Goal: Information Seeking & Learning: Learn about a topic

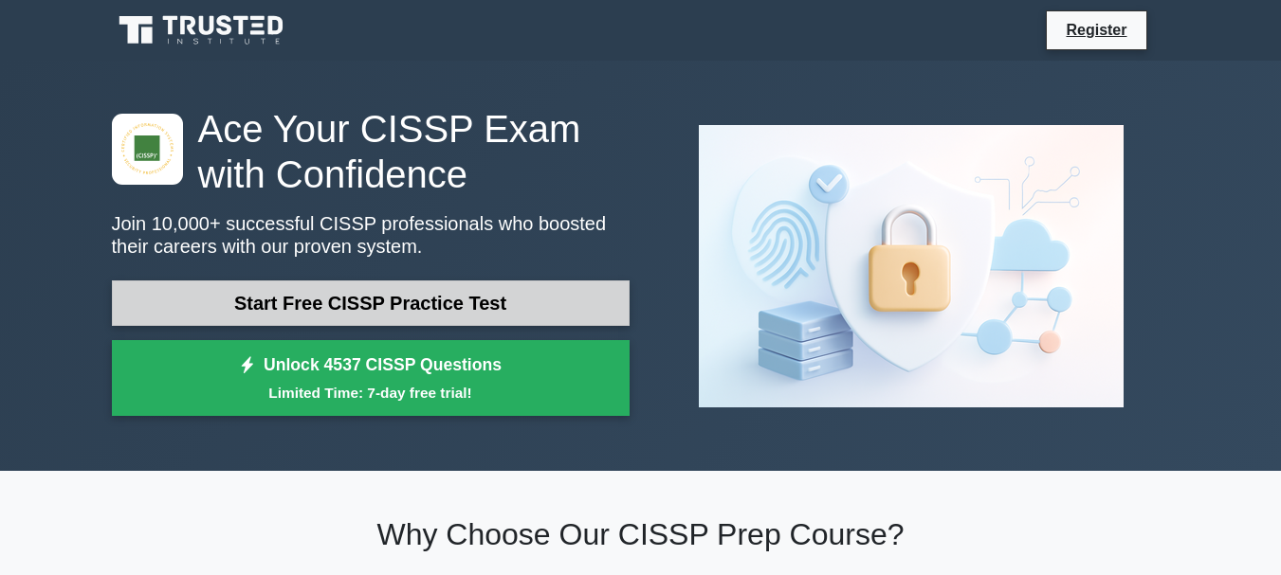
click at [537, 308] on link "Start Free CISSP Practice Test" at bounding box center [371, 303] width 518 height 45
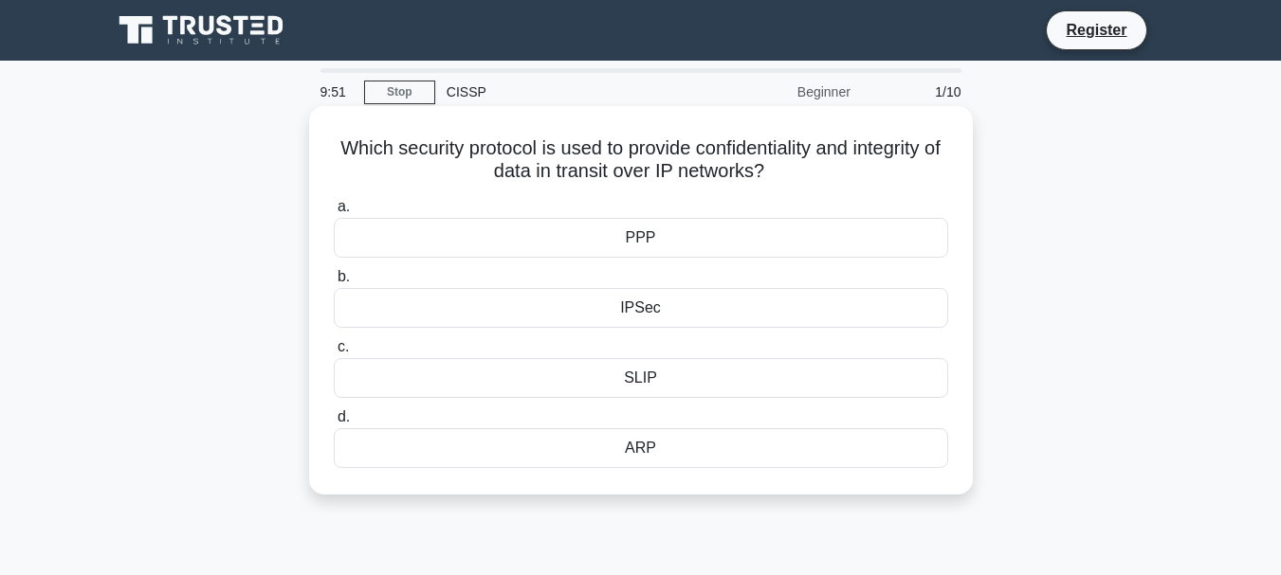
click at [640, 307] on div "IPSec" at bounding box center [641, 308] width 614 height 40
click at [334, 283] on input "b. IPSec" at bounding box center [334, 277] width 0 height 12
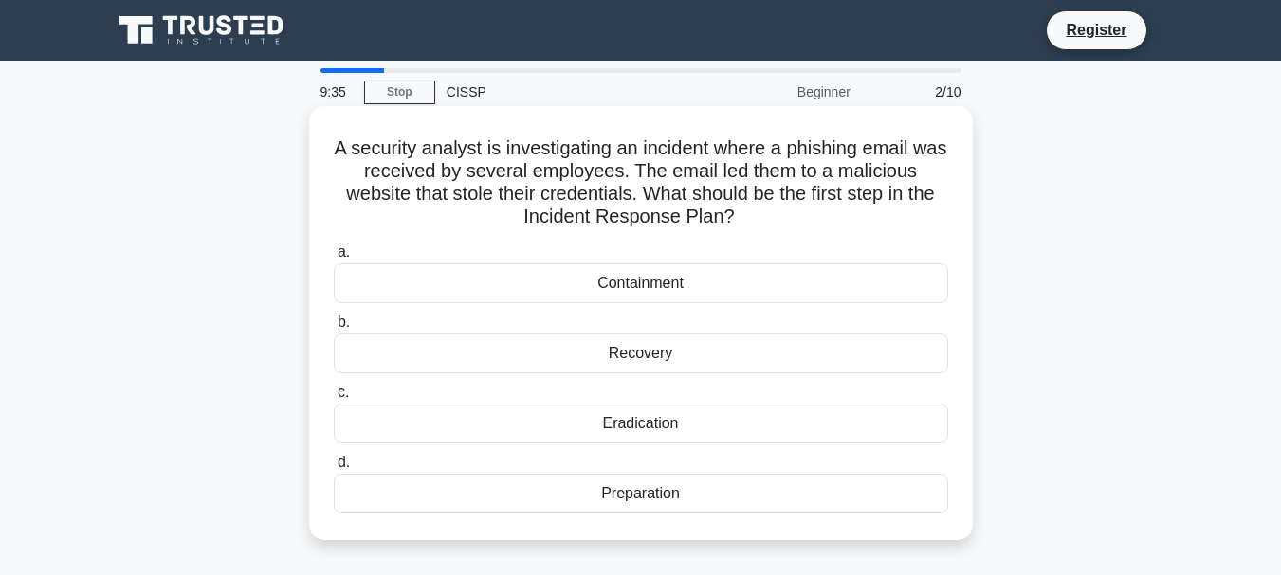
click at [650, 422] on div "Eradication" at bounding box center [641, 424] width 614 height 40
click at [334, 399] on input "c. Eradication" at bounding box center [334, 393] width 0 height 12
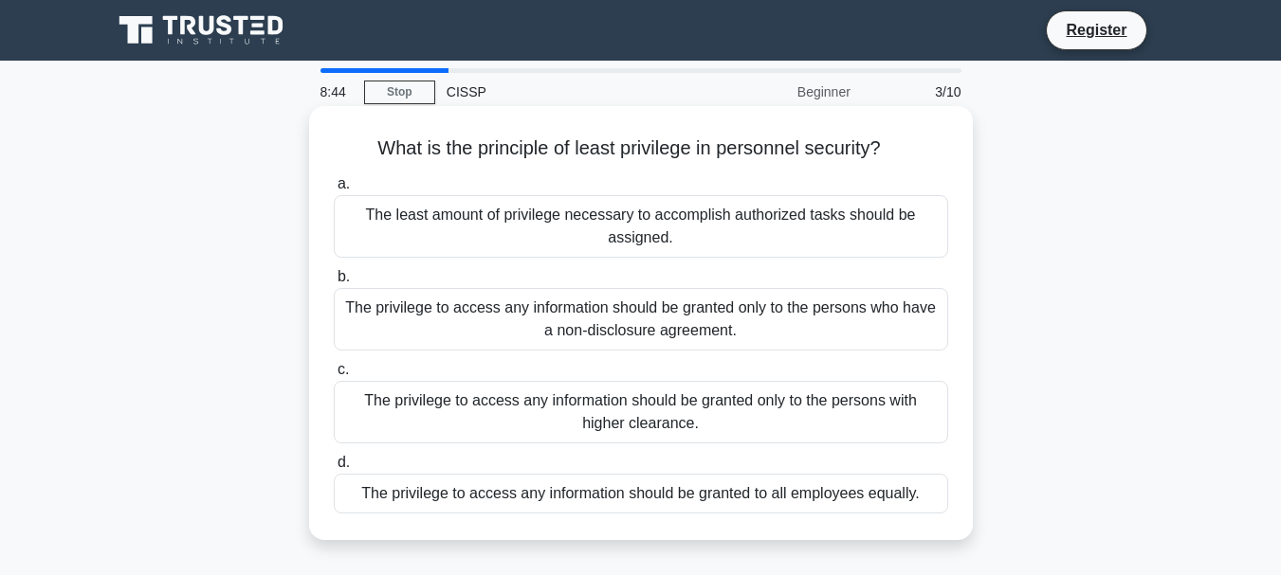
click at [671, 496] on div "The privilege to access any information should be granted to all employees equa…" at bounding box center [641, 494] width 614 height 40
click at [334, 469] on input "d. The privilege to access any information should be granted to all employees e…" at bounding box center [334, 463] width 0 height 12
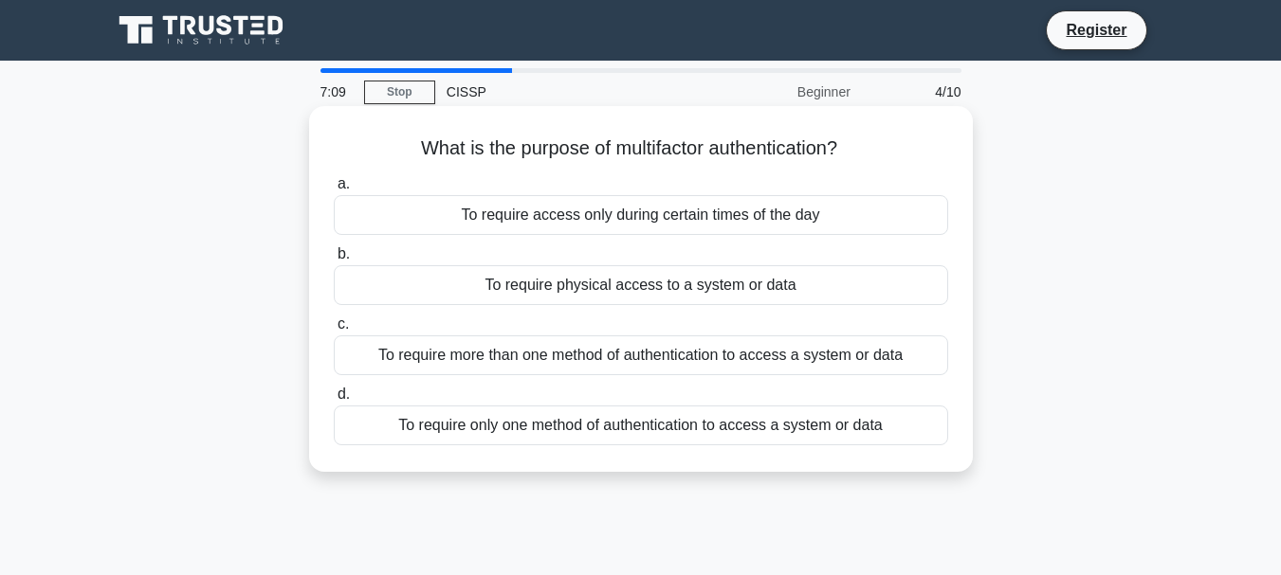
click at [541, 360] on div "To require more than one method of authentication to access a system or data" at bounding box center [641, 356] width 614 height 40
click at [334, 331] on input "c. To require more than one method of authentication to access a system or data" at bounding box center [334, 324] width 0 height 12
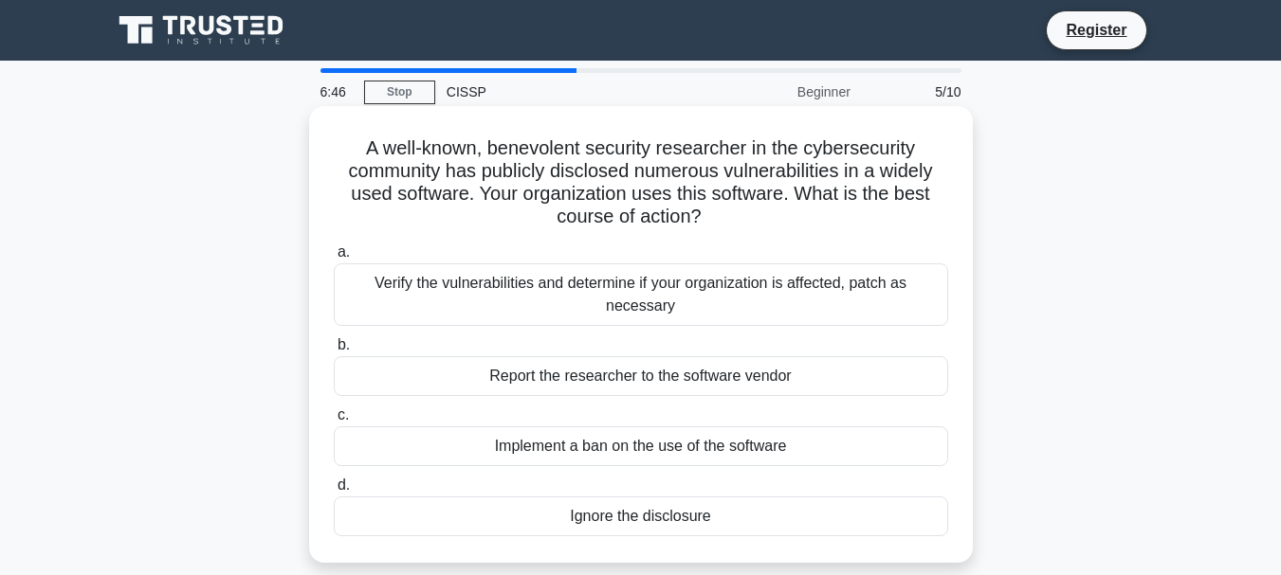
click at [603, 305] on div "Verify the vulnerabilities and determine if your organization is affected, patc…" at bounding box center [641, 294] width 614 height 63
click at [334, 259] on input "a. Verify the vulnerabilities and determine if your organization is affected, p…" at bounding box center [334, 252] width 0 height 12
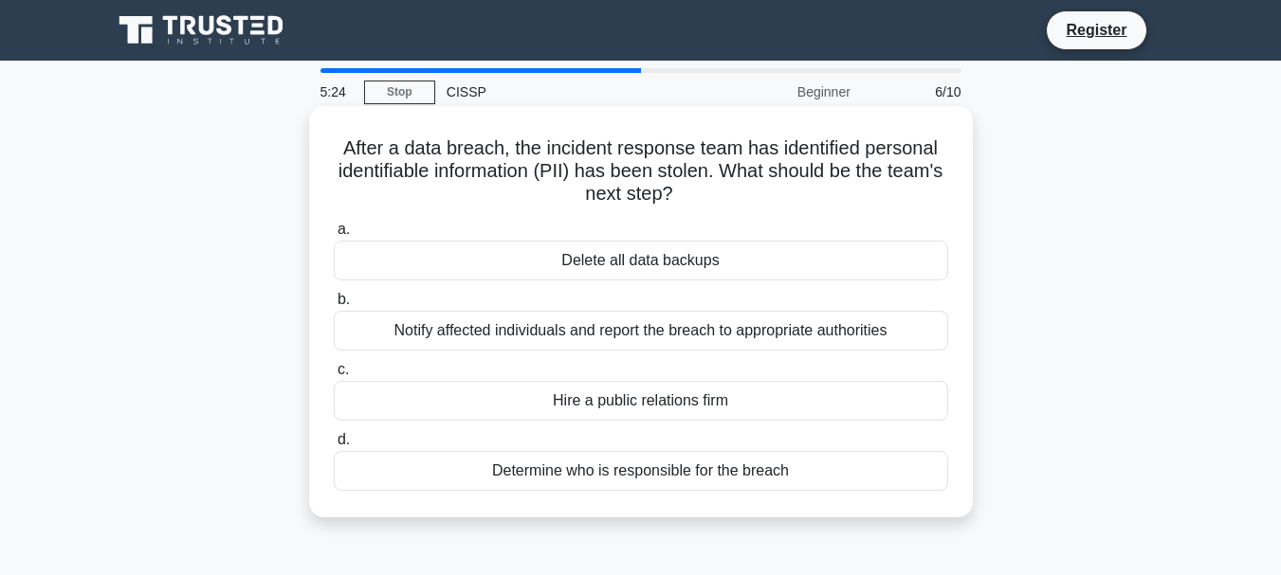
click at [608, 337] on div "Notify affected individuals and report the breach to appropriate authorities" at bounding box center [641, 331] width 614 height 40
click at [334, 306] on input "b. Notify affected individuals and report the breach to appropriate authorities" at bounding box center [334, 300] width 0 height 12
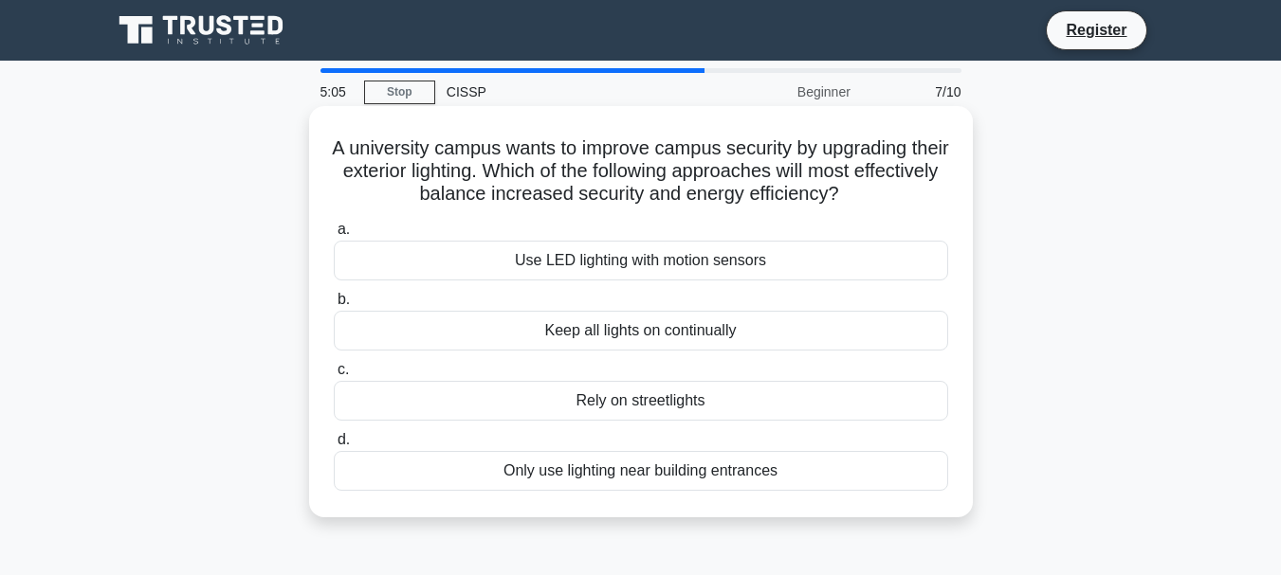
click at [607, 266] on div "Use LED lighting with motion sensors" at bounding box center [641, 261] width 614 height 40
click at [334, 236] on input "a. Use LED lighting with motion sensors" at bounding box center [334, 230] width 0 height 12
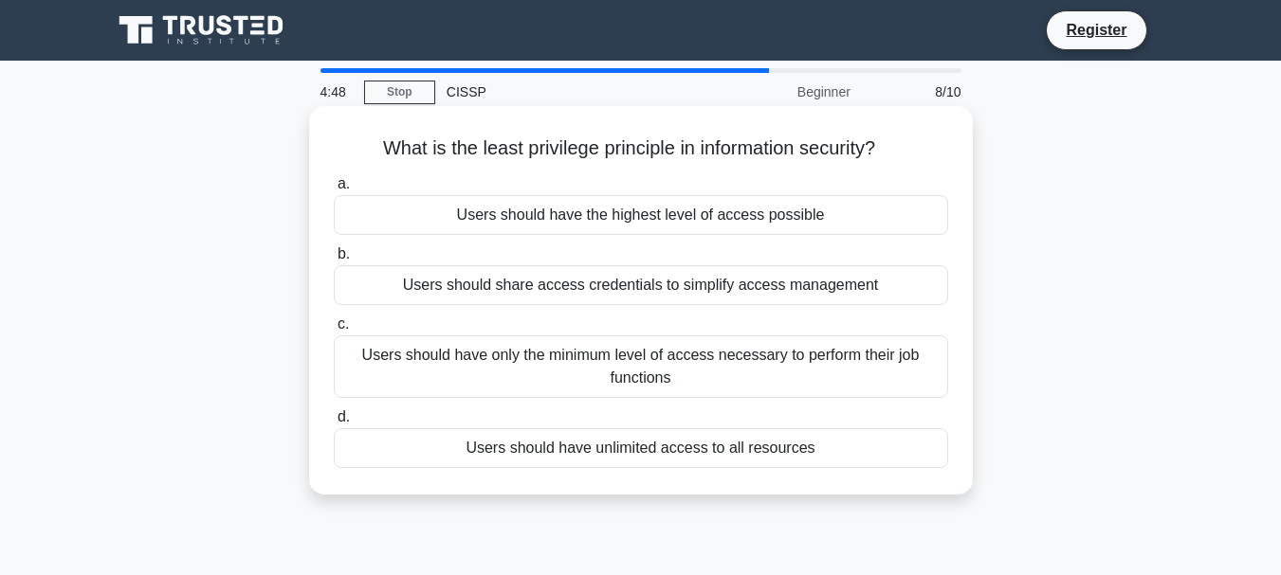
click at [589, 368] on div "Users should have only the minimum level of access necessary to perform their j…" at bounding box center [641, 367] width 614 height 63
click at [334, 331] on input "c. Users should have only the minimum level of access necessary to perform thei…" at bounding box center [334, 324] width 0 height 12
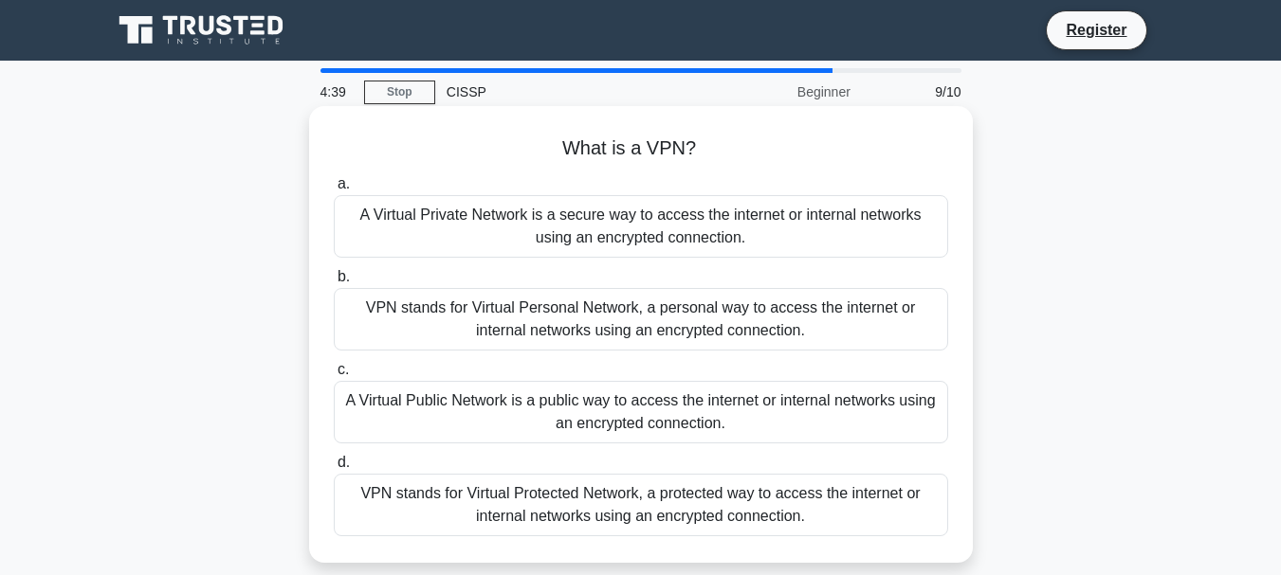
click at [590, 219] on div "A Virtual Private Network is a secure way to access the internet or internal ne…" at bounding box center [641, 226] width 614 height 63
click at [334, 191] on input "a. A Virtual Private Network is a secure way to access the internet or internal…" at bounding box center [334, 184] width 0 height 12
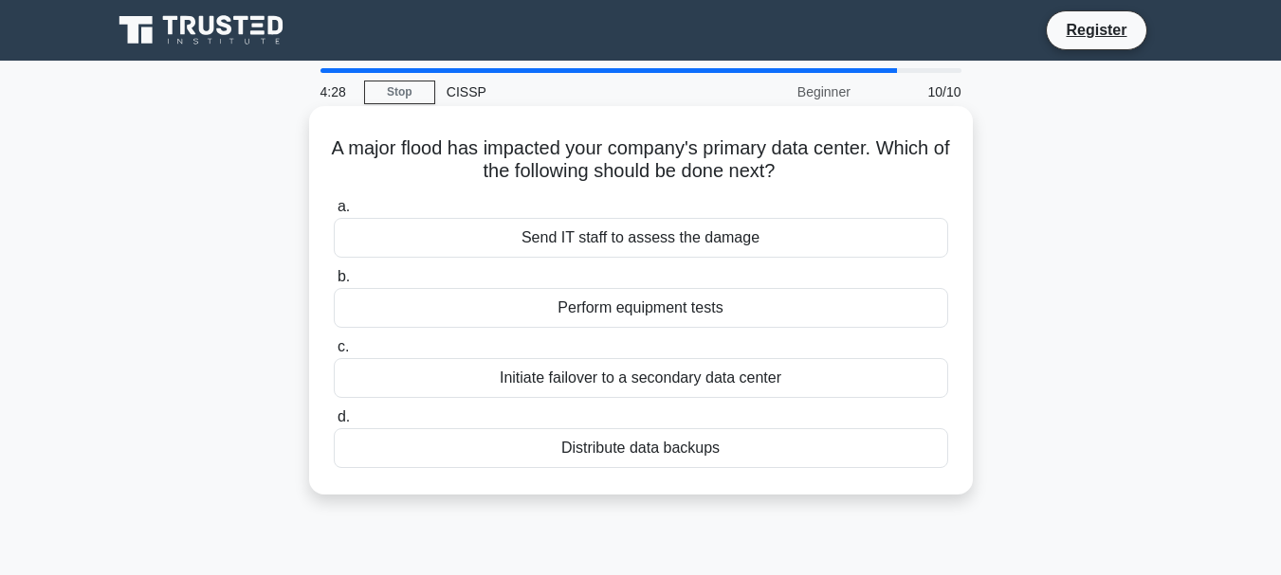
click at [666, 236] on div "Send IT staff to assess the damage" at bounding box center [641, 238] width 614 height 40
click at [334, 213] on input "a. Send IT staff to assess the damage" at bounding box center [334, 207] width 0 height 12
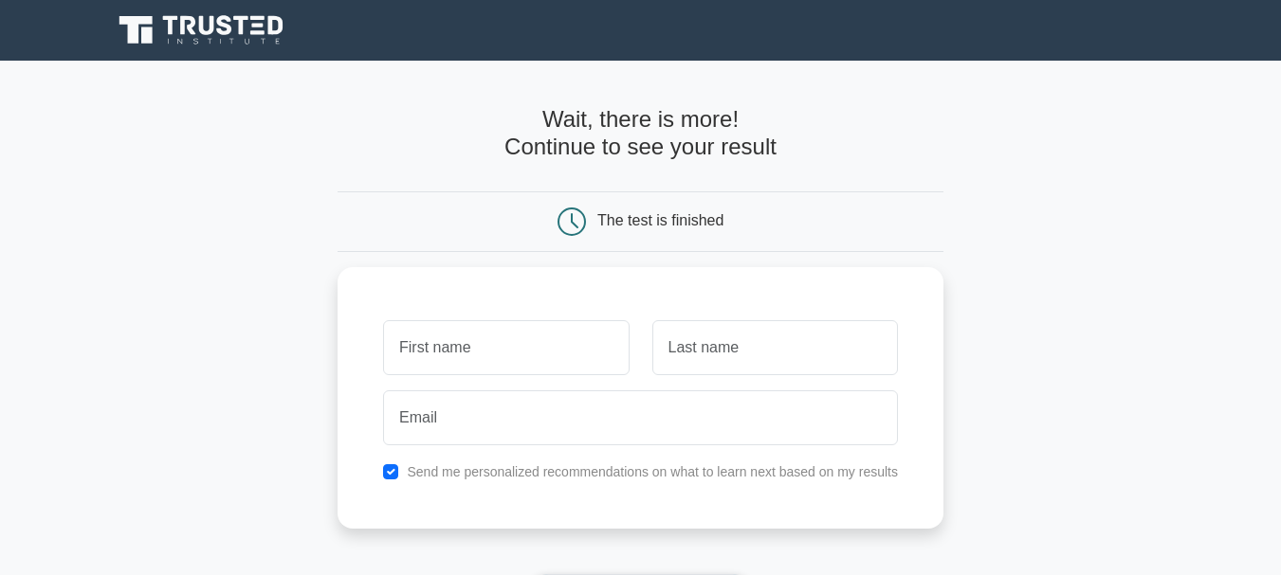
scroll to position [378, 0]
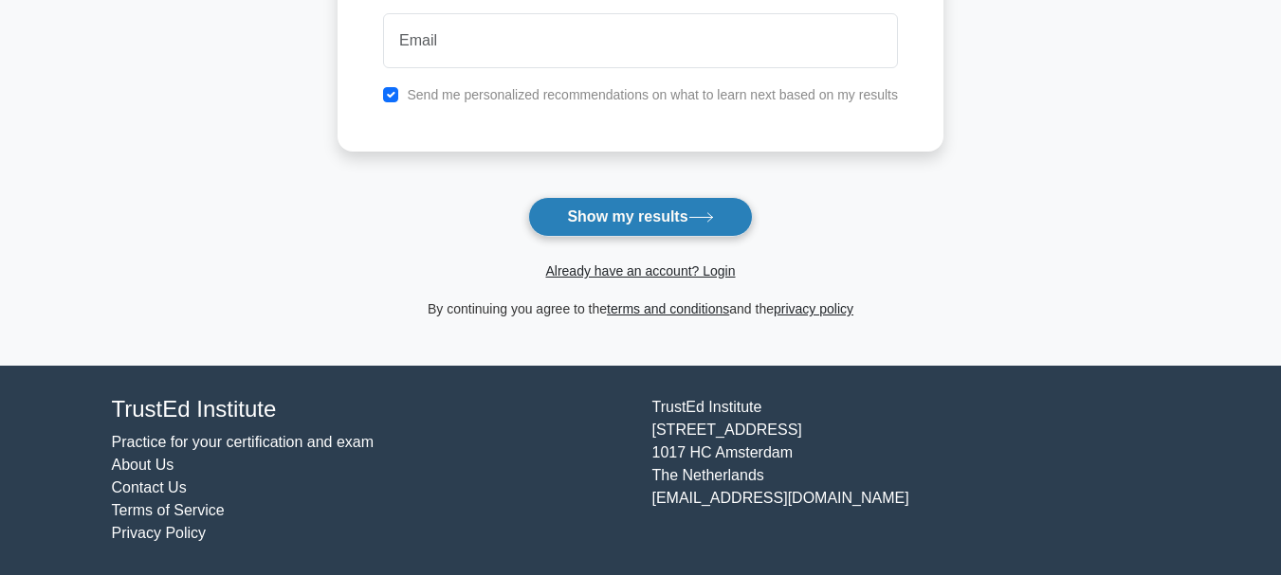
click at [647, 208] on button "Show my results" at bounding box center [640, 217] width 224 height 40
